Goal: Check status: Check status

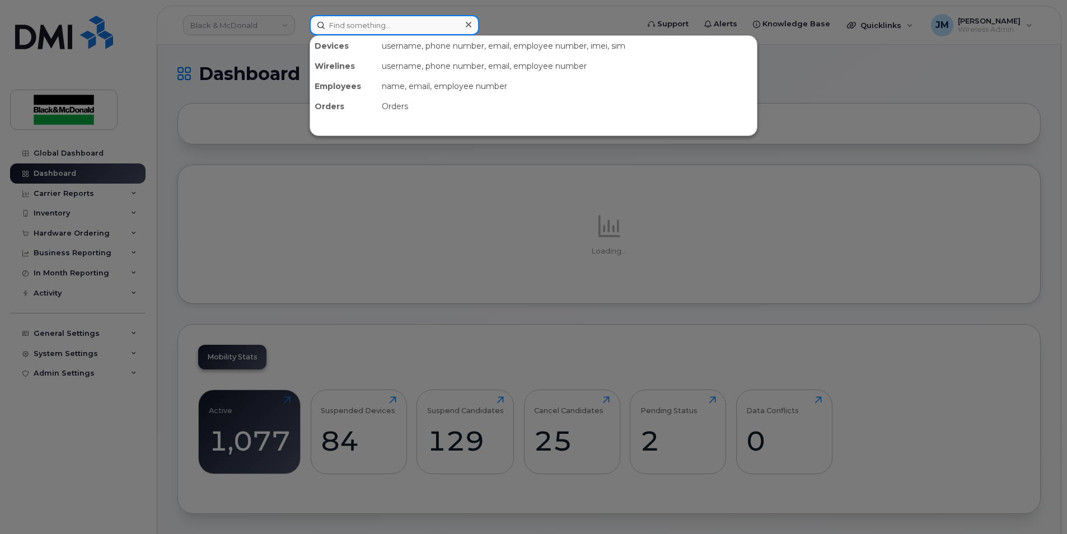
click at [394, 25] on input at bounding box center [395, 25] width 170 height 20
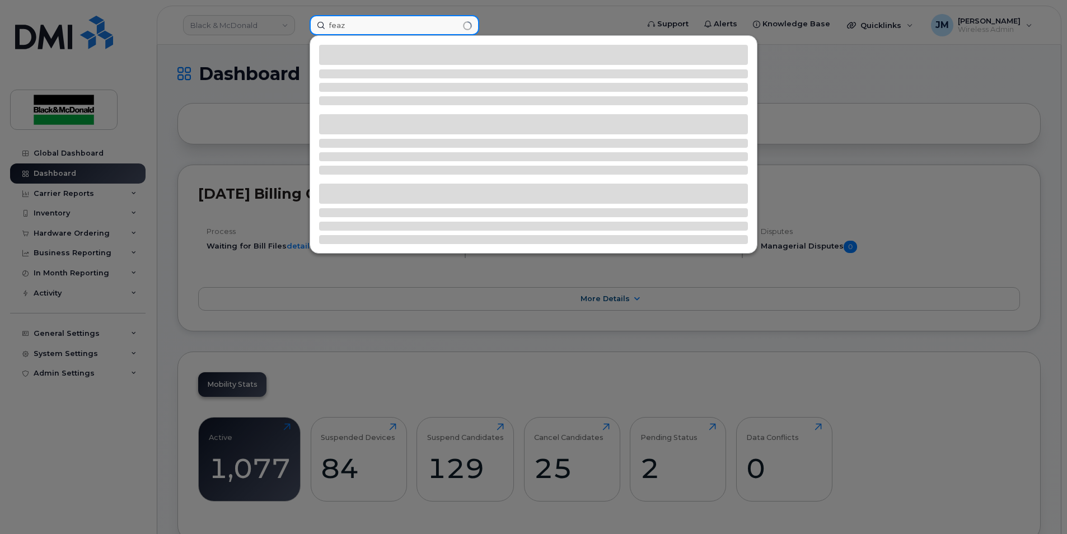
type input "feaz"
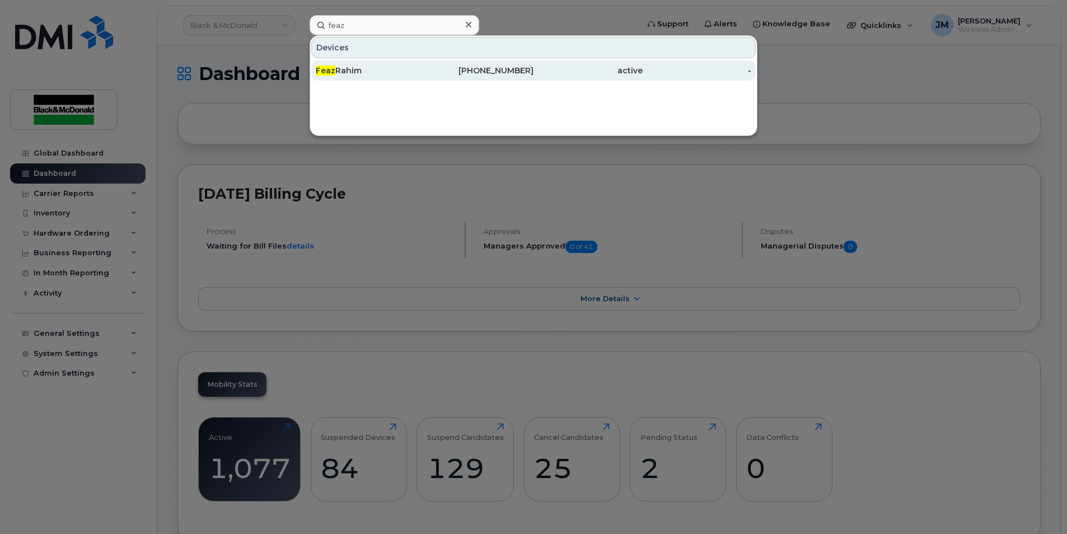
click at [352, 65] on div "Feaz Rahim" at bounding box center [370, 70] width 109 height 20
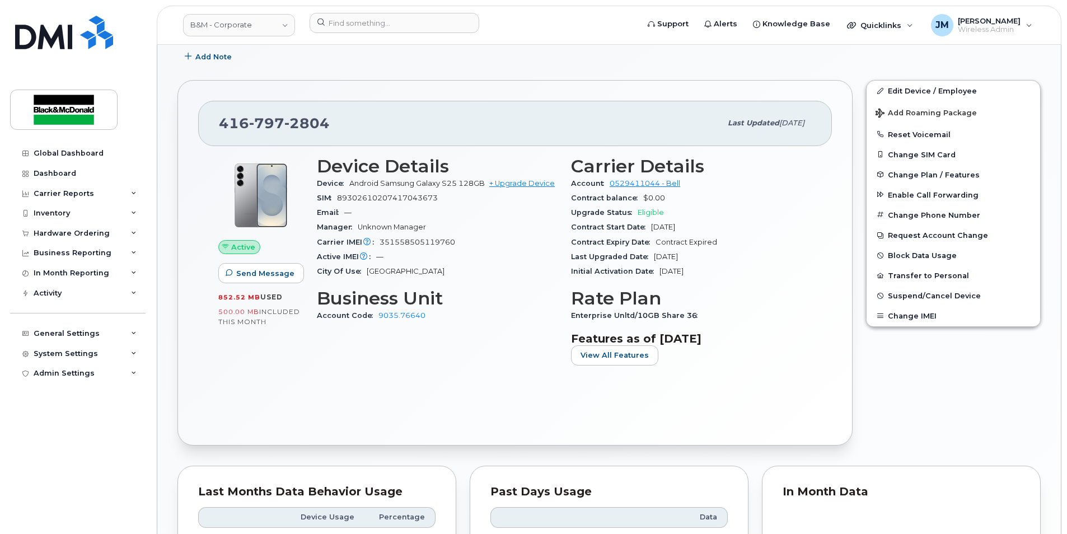
scroll to position [224, 0]
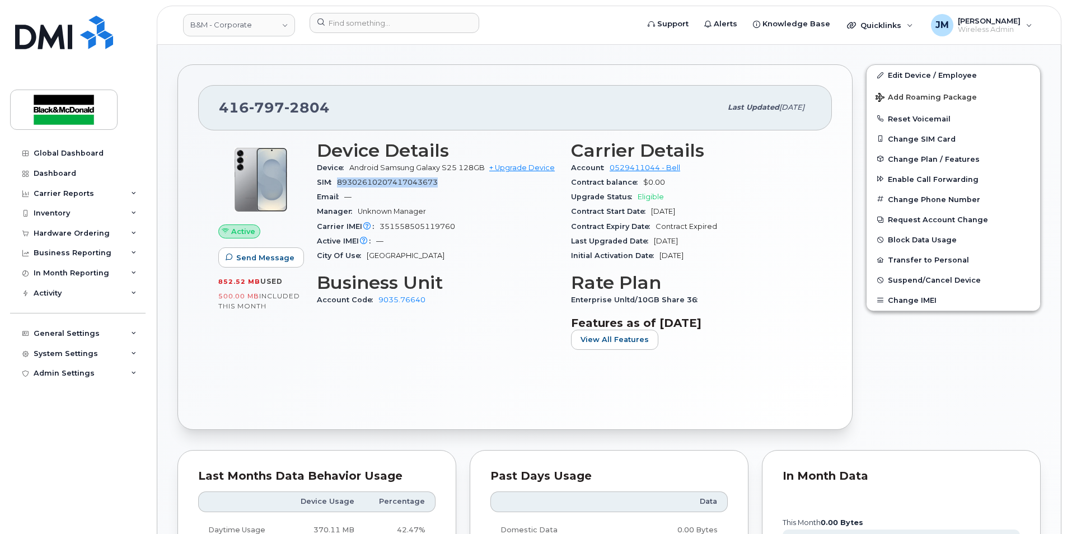
drag, startPoint x: 338, startPoint y: 181, endPoint x: 452, endPoint y: 181, distance: 114.2
click at [452, 181] on div "SIM 89302610207417043673" at bounding box center [437, 182] width 241 height 15
drag, startPoint x: 431, startPoint y: 226, endPoint x: 457, endPoint y: 226, distance: 26.9
click at [457, 226] on div "Carrier IMEI Carrier IMEI is reported during the last billing cycle or change o…" at bounding box center [437, 227] width 241 height 15
drag, startPoint x: 415, startPoint y: 184, endPoint x: 447, endPoint y: 185, distance: 32.0
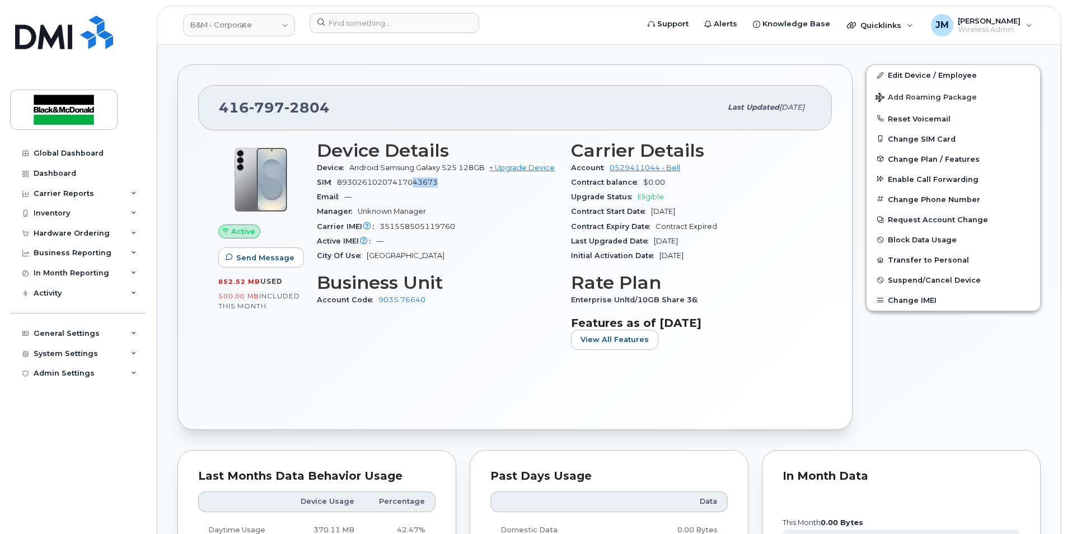
click at [446, 184] on div "SIM 89302610207417043673" at bounding box center [437, 182] width 241 height 15
click at [488, 201] on div "Email —" at bounding box center [437, 197] width 241 height 15
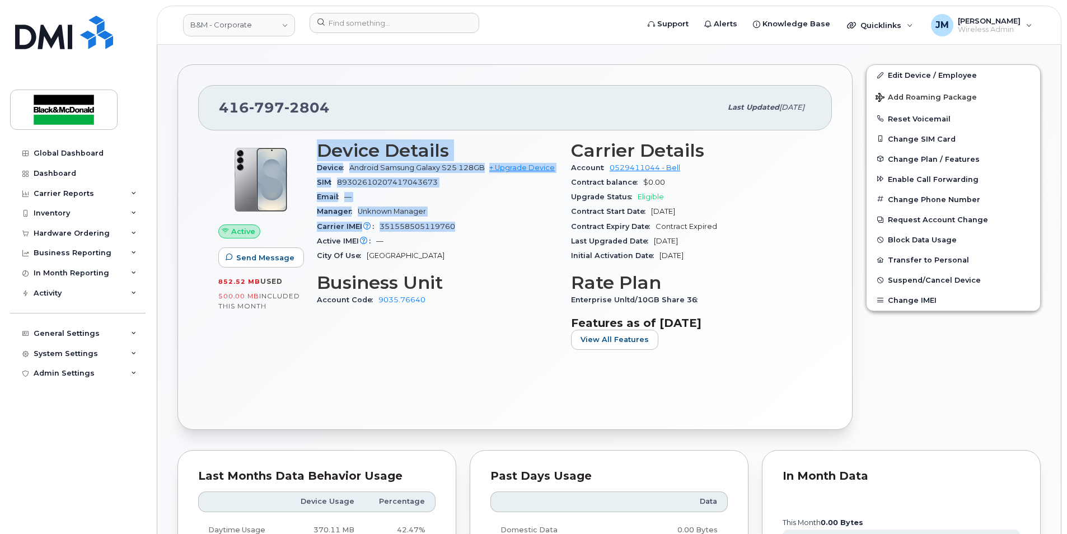
drag, startPoint x: 318, startPoint y: 149, endPoint x: 493, endPoint y: 220, distance: 189.5
click at [493, 220] on section "Device Details Device Android Samsung Galaxy S25 128GB + Upgrade Device SIM 893…" at bounding box center [437, 202] width 241 height 123
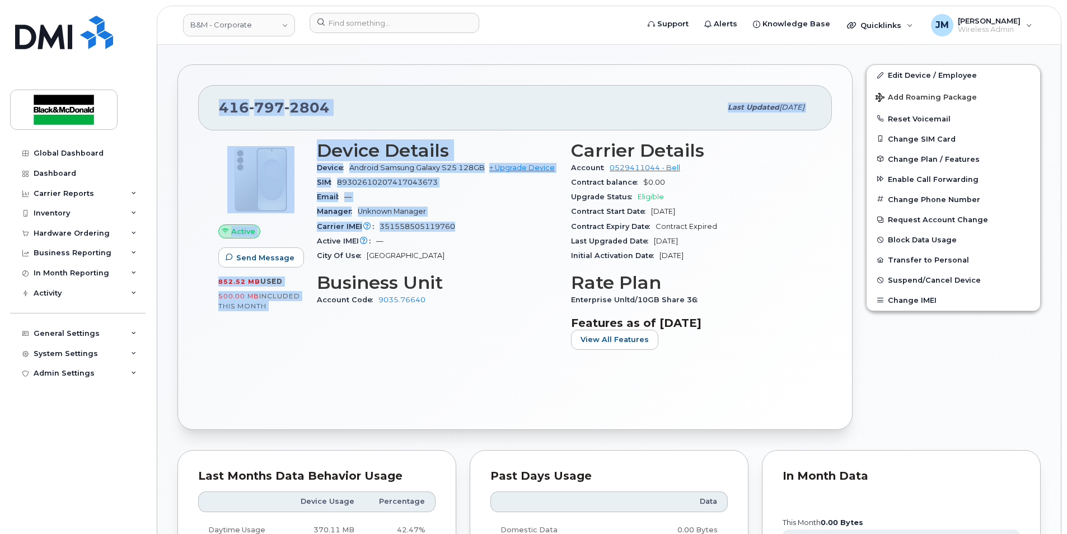
drag, startPoint x: 221, startPoint y: 106, endPoint x: 465, endPoint y: 228, distance: 272.7
click at [465, 228] on div "416 797 2804 Last updated Sep 05, 2025 Active Send Message 852.52 MB  used 500.…" at bounding box center [515, 247] width 675 height 366
copy div "416 797 2804 Last updated Sep 05, 2025 Active Send Message 852.52 MB  used 500.…"
click at [305, 120] on div "416 797 2804 Last updated Sep 05, 2025" at bounding box center [515, 107] width 634 height 45
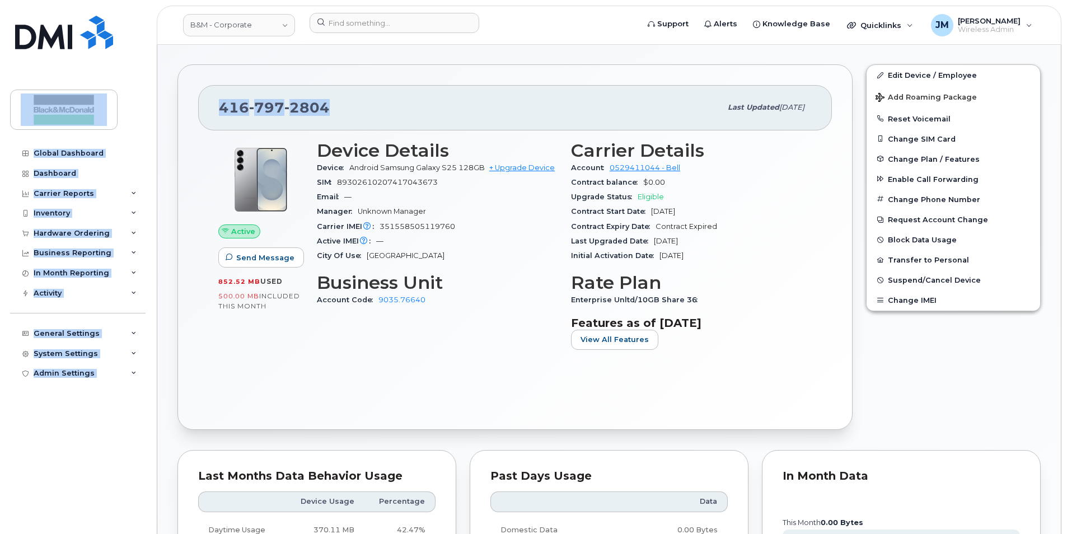
drag, startPoint x: 333, startPoint y: 102, endPoint x: 138, endPoint y: 104, distance: 194.3
drag, startPoint x: 381, startPoint y: 108, endPoint x: 337, endPoint y: 106, distance: 43.7
click at [379, 108] on div "416 797 2804" at bounding box center [470, 108] width 502 height 24
click at [324, 105] on span "2804" at bounding box center [306, 107] width 45 height 17
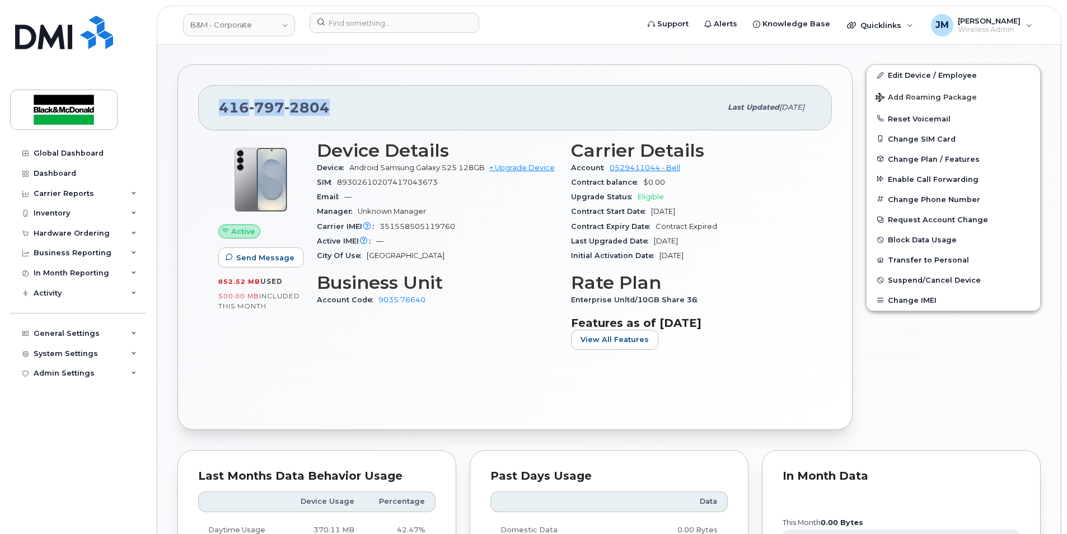
drag, startPoint x: 222, startPoint y: 106, endPoint x: 329, endPoint y: 110, distance: 106.5
click at [329, 110] on div "416 797 2804" at bounding box center [470, 108] width 502 height 24
copy span "416 797 2804"
click at [78, 236] on div "Hardware Ordering" at bounding box center [72, 233] width 76 height 9
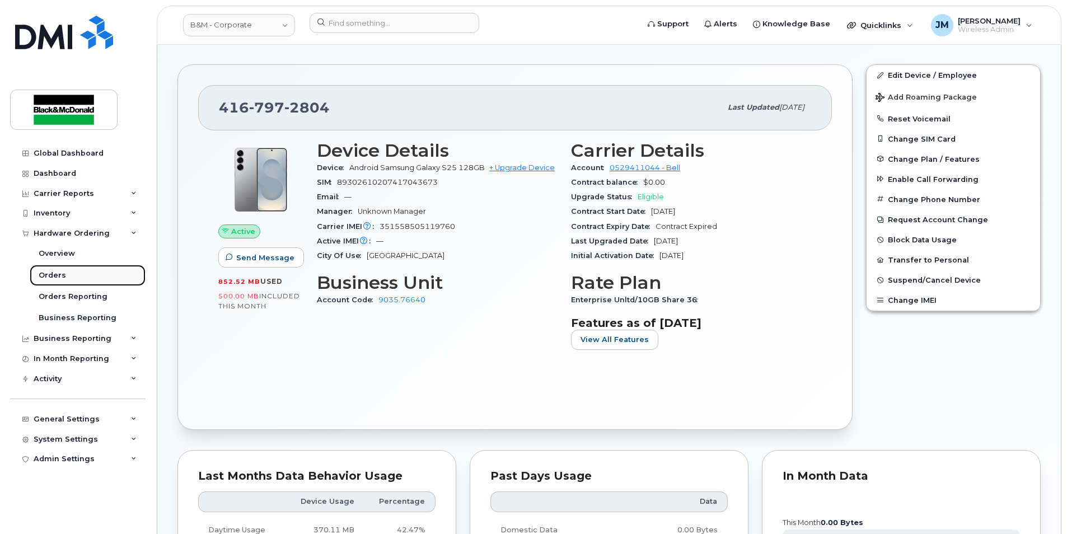
click at [64, 279] on link "Orders" at bounding box center [88, 275] width 116 height 21
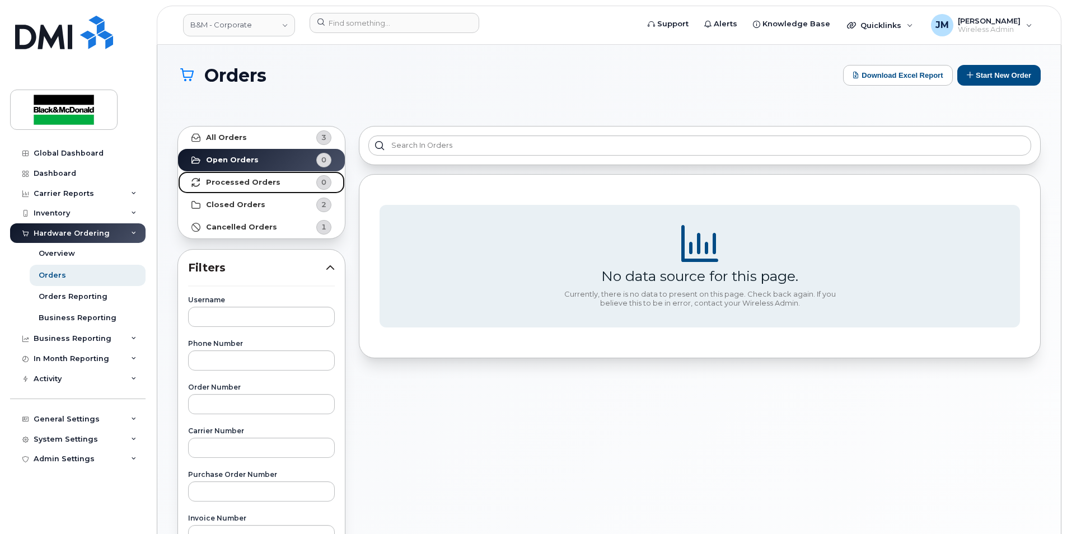
click at [260, 179] on strong "Processed Orders" at bounding box center [243, 182] width 74 height 9
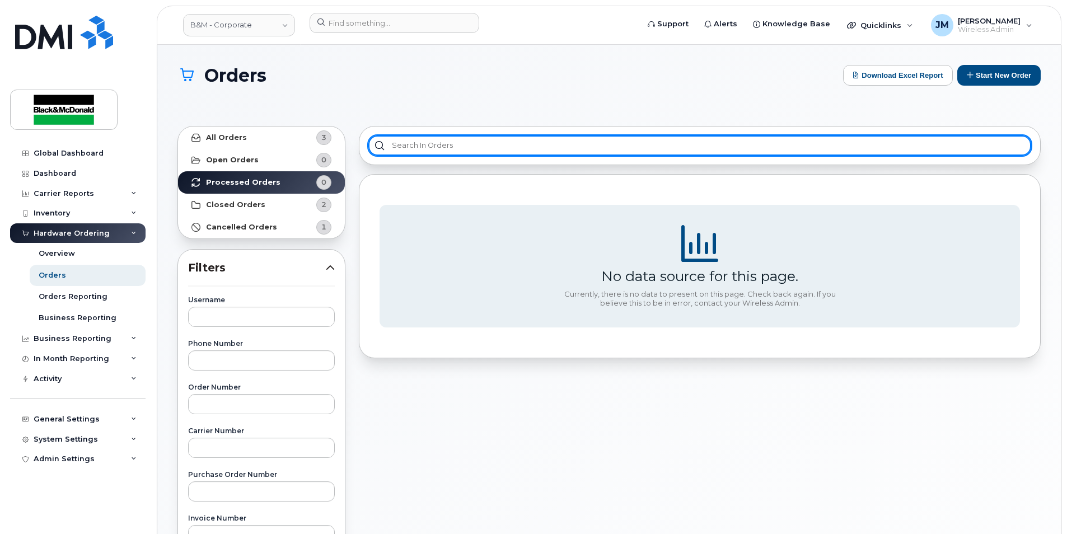
click at [436, 145] on input "text" at bounding box center [699, 146] width 663 height 20
drag, startPoint x: 428, startPoint y: 145, endPoint x: 253, endPoint y: 146, distance: 174.7
click at [253, 146] on div "All Orders 3 Open Orders 0 Processed Orders 0 Closed Orders 2 Cancelled Orders …" at bounding box center [609, 508] width 877 height 779
paste input "4167972804"
type input "4167972804"
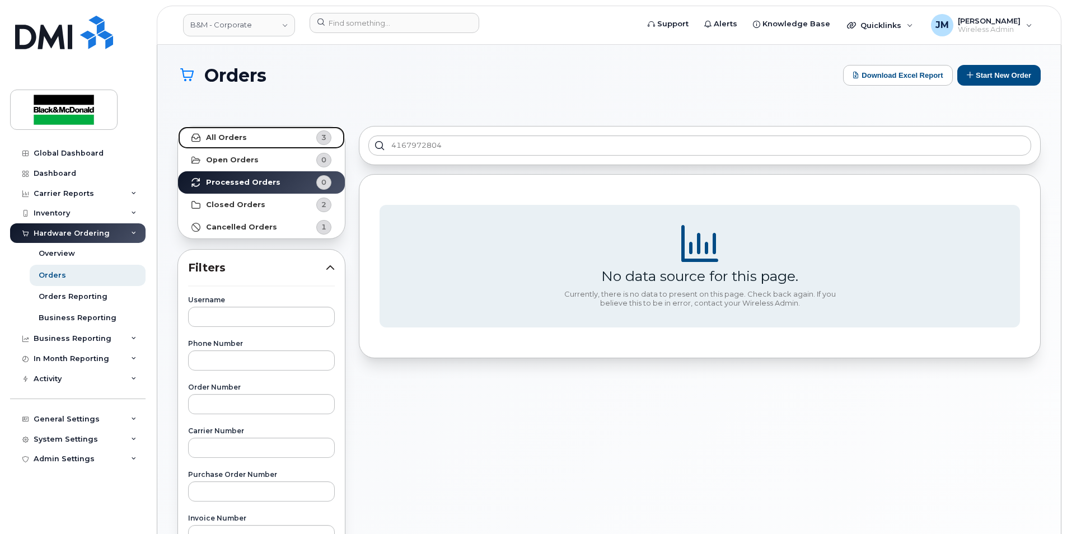
click at [288, 131] on link "All Orders 3" at bounding box center [261, 138] width 167 height 22
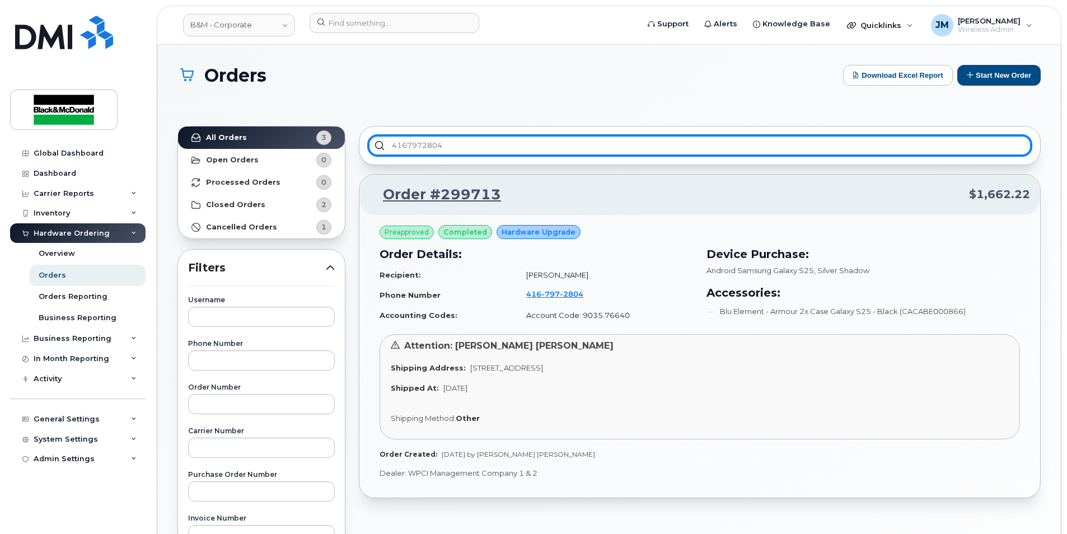
drag, startPoint x: 486, startPoint y: 147, endPoint x: 314, endPoint y: 151, distance: 171.9
click at [314, 151] on div "All Orders 3 Open Orders 0 Processed Orders 0 Closed Orders 2 Cancelled Orders …" at bounding box center [609, 508] width 877 height 779
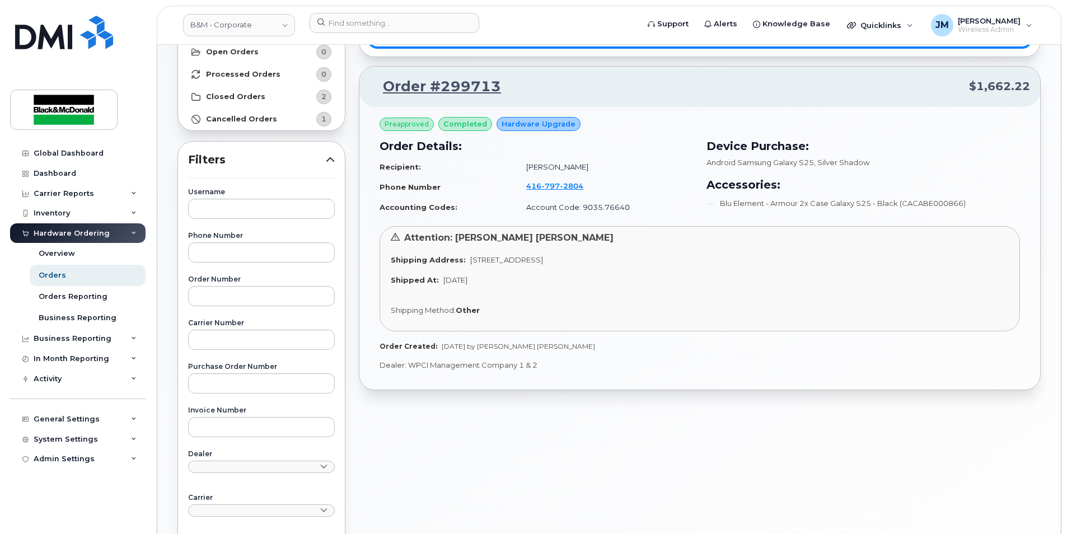
scroll to position [112, 0]
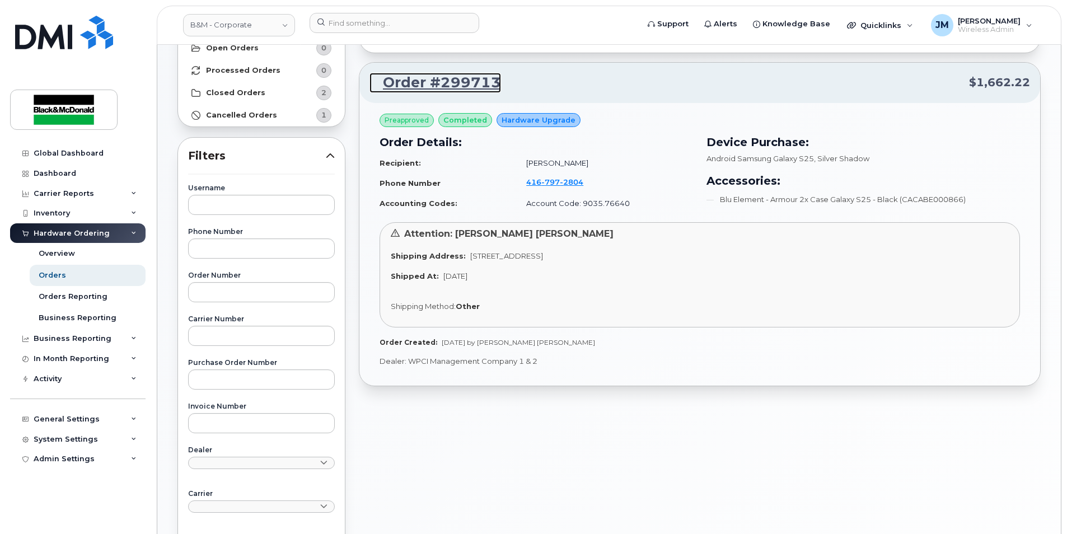
drag, startPoint x: 463, startPoint y: 83, endPoint x: 441, endPoint y: 78, distance: 21.7
click at [441, 78] on link "Order #299713" at bounding box center [436, 83] width 132 height 20
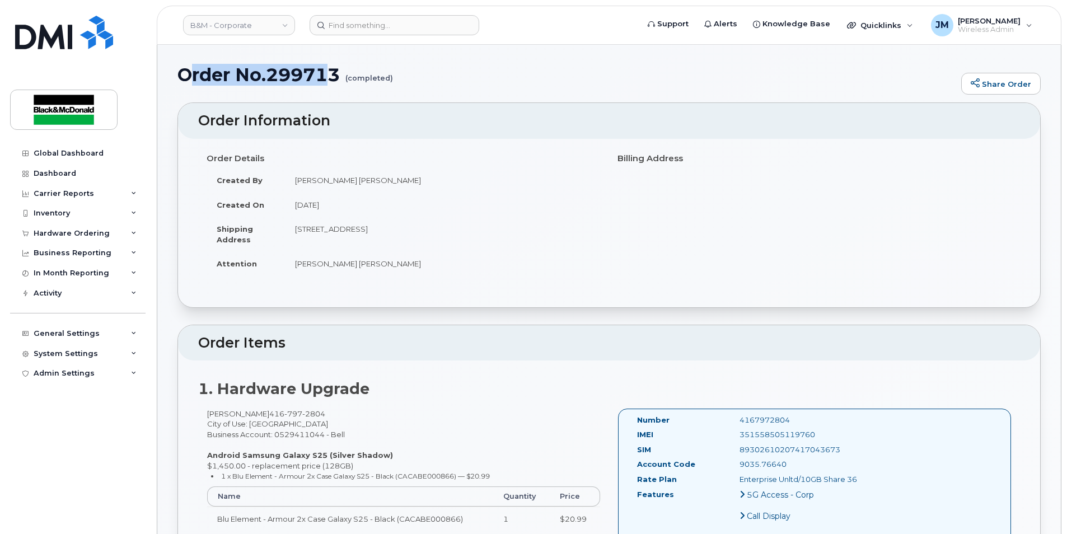
drag, startPoint x: 185, startPoint y: 72, endPoint x: 334, endPoint y: 68, distance: 149.0
click at [334, 68] on h1 "Order No.299713 (completed)" at bounding box center [567, 75] width 778 height 20
click at [200, 81] on h1 "Order No.299713 (completed)" at bounding box center [567, 75] width 778 height 20
drag, startPoint x: 179, startPoint y: 75, endPoint x: 340, endPoint y: 77, distance: 160.7
click at [340, 77] on h1 "Order No.299713 (completed)" at bounding box center [567, 75] width 778 height 20
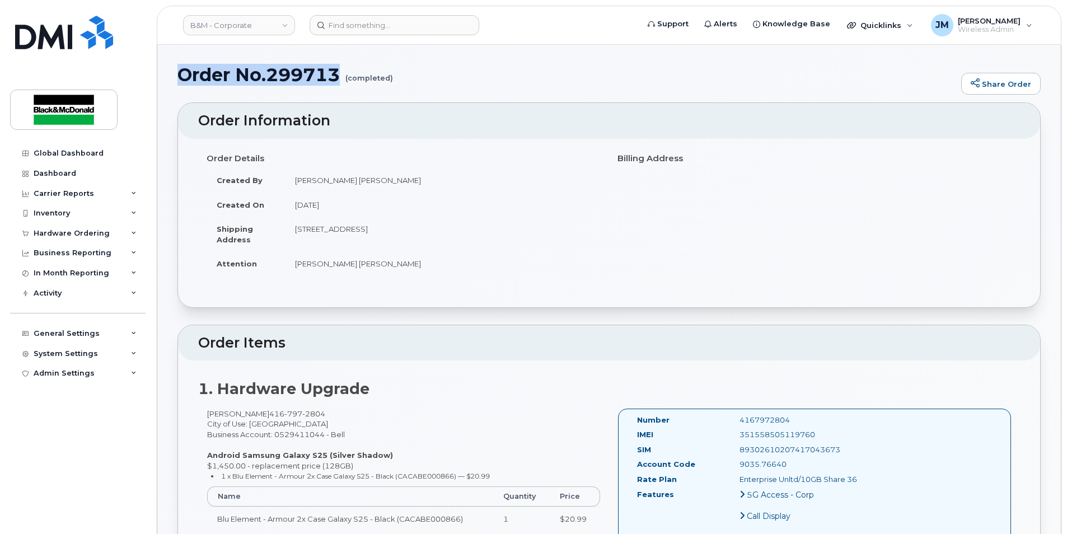
copy h1 "Order No.299713"
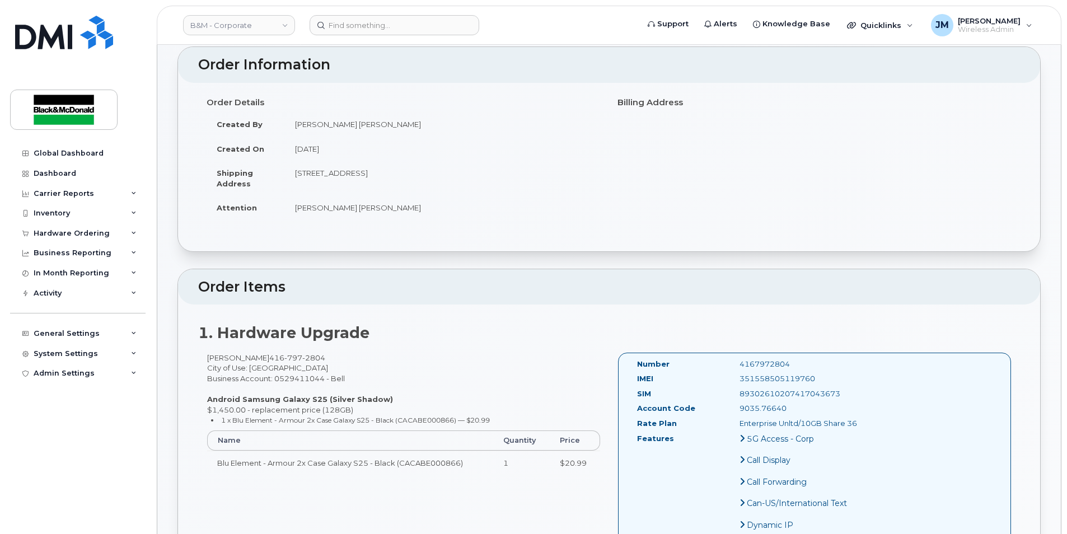
scroll to position [112, 0]
